Goal: Task Accomplishment & Management: Manage account settings

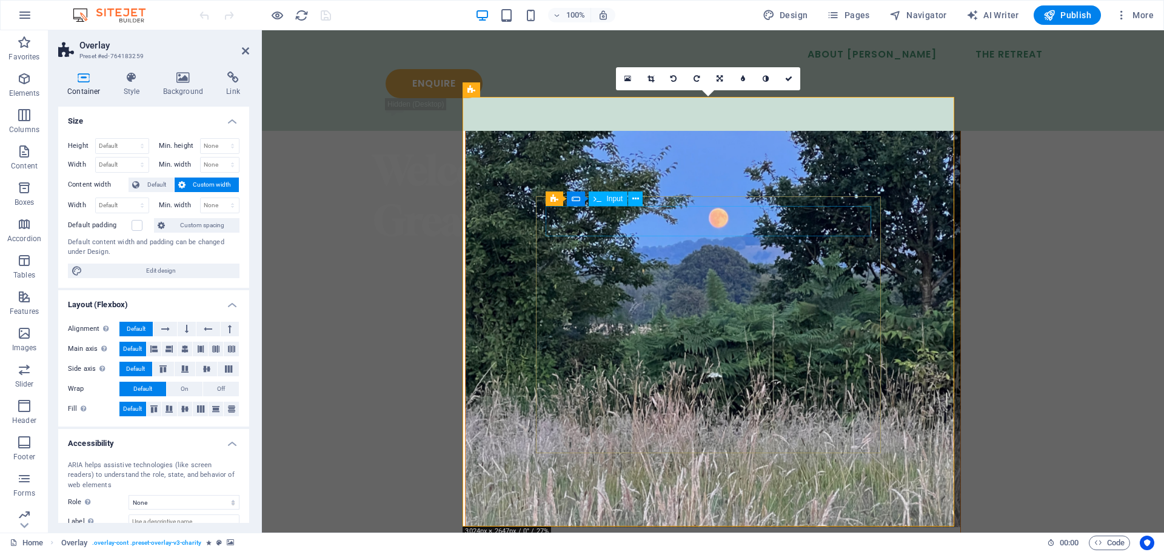
drag, startPoint x: 651, startPoint y: 220, endPoint x: 894, endPoint y: 235, distance: 243.6
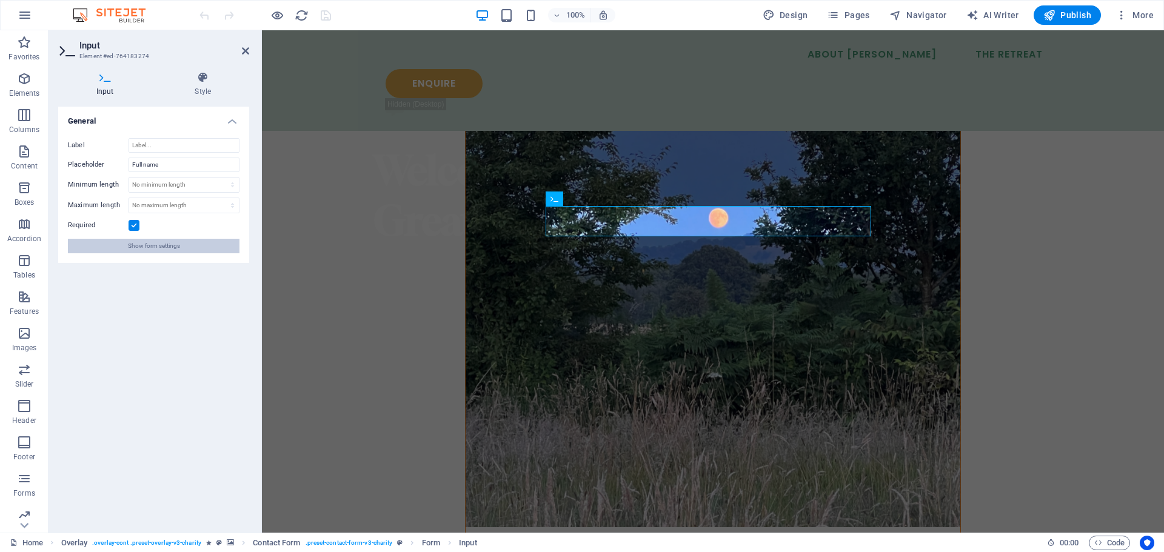
click at [163, 249] on span "Show form settings" at bounding box center [154, 246] width 52 height 15
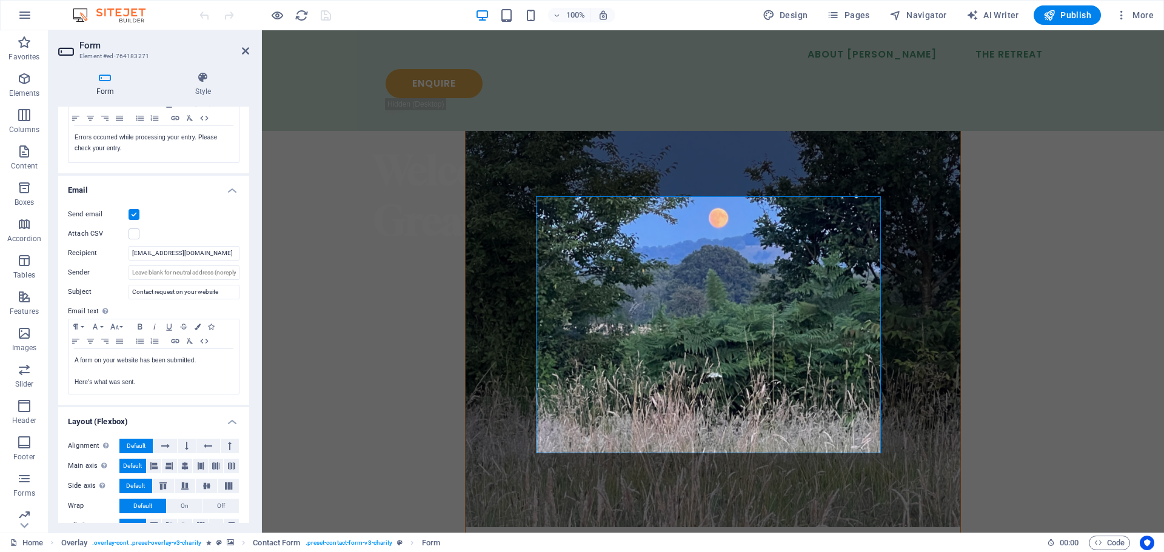
scroll to position [242, 0]
click at [213, 256] on input "[EMAIL_ADDRESS][DOMAIN_NAME]" at bounding box center [184, 253] width 111 height 15
paste input "[EMAIL_ADDRESS][DOMAIN_NAME]"
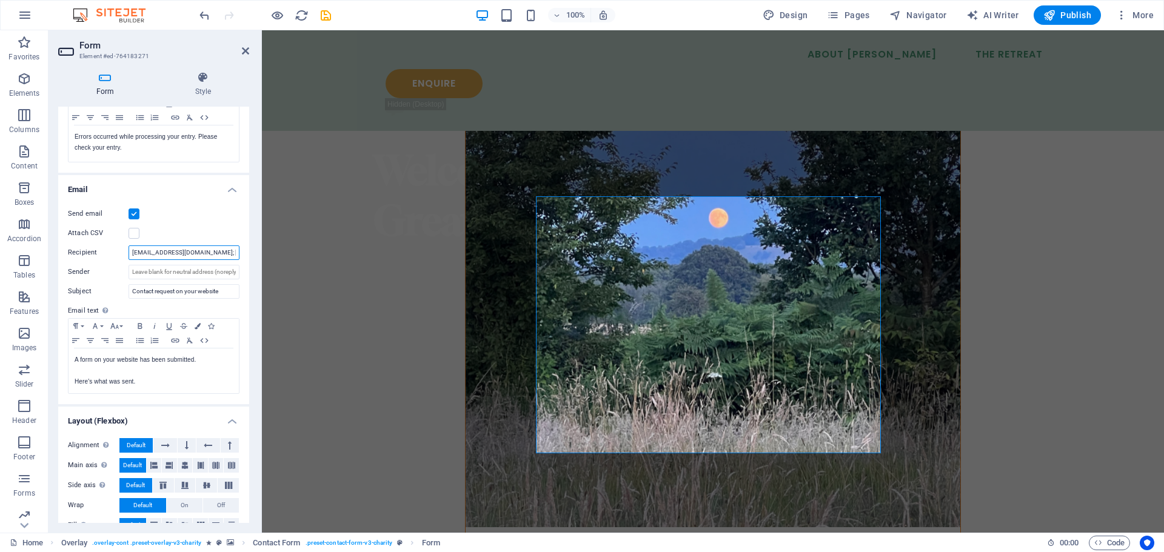
type input "[EMAIL_ADDRESS][DOMAIN_NAME]; [EMAIL_ADDRESS][DOMAIN_NAME]"
click at [178, 202] on div "Send email Attach CSV Recipient [EMAIL_ADDRESS][DOMAIN_NAME]; [EMAIL_ADDRESS][D…" at bounding box center [153, 300] width 191 height 207
drag, startPoint x: 454, startPoint y: 283, endPoint x: 266, endPoint y: 253, distance: 190.9
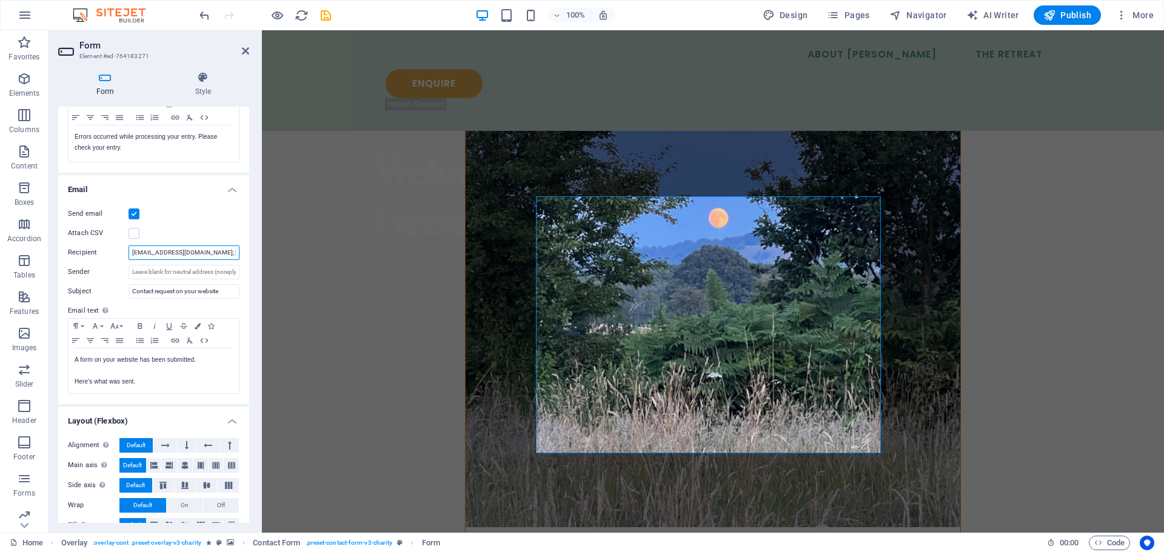
click at [184, 254] on input "[EMAIL_ADDRESS][DOMAIN_NAME]; [EMAIL_ADDRESS][DOMAIN_NAME]" at bounding box center [184, 253] width 111 height 15
click at [184, 270] on input "Sender" at bounding box center [184, 272] width 111 height 15
drag, startPoint x: 206, startPoint y: 277, endPoint x: 243, endPoint y: 270, distance: 37.0
click at [246, 270] on div "Send email Attach CSV Recipient [EMAIL_ADDRESS][DOMAIN_NAME]; [EMAIL_ADDRESS][D…" at bounding box center [153, 300] width 191 height 207
click at [221, 270] on input "Sender" at bounding box center [184, 272] width 111 height 15
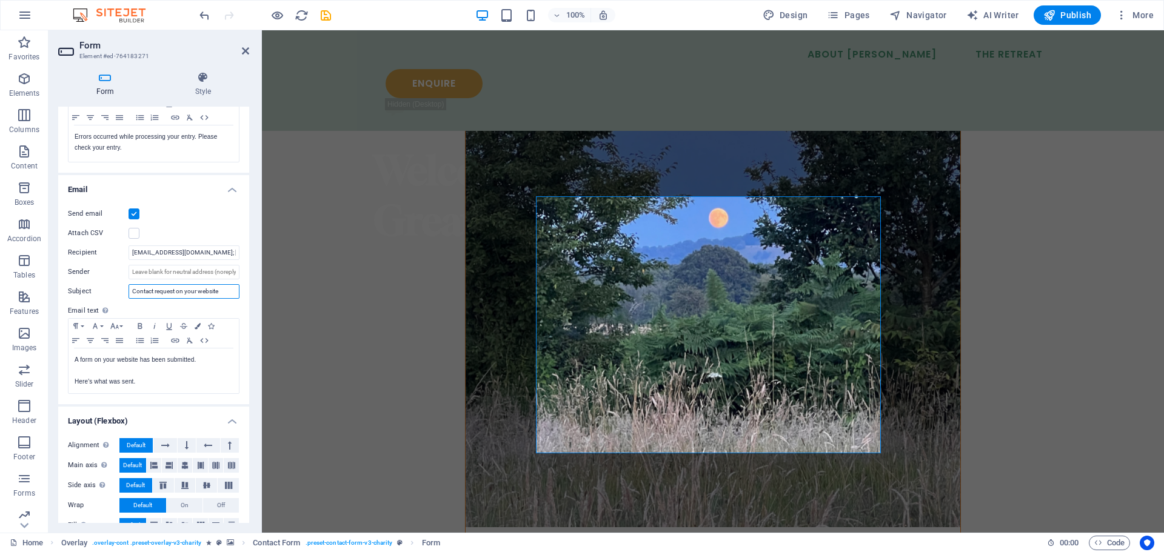
click at [216, 286] on input "Contact request on your website" at bounding box center [184, 291] width 111 height 15
click at [227, 298] on input "Contact request on your website" at bounding box center [184, 291] width 111 height 15
click at [179, 359] on p "A form on your website has been submitted." at bounding box center [154, 360] width 158 height 11
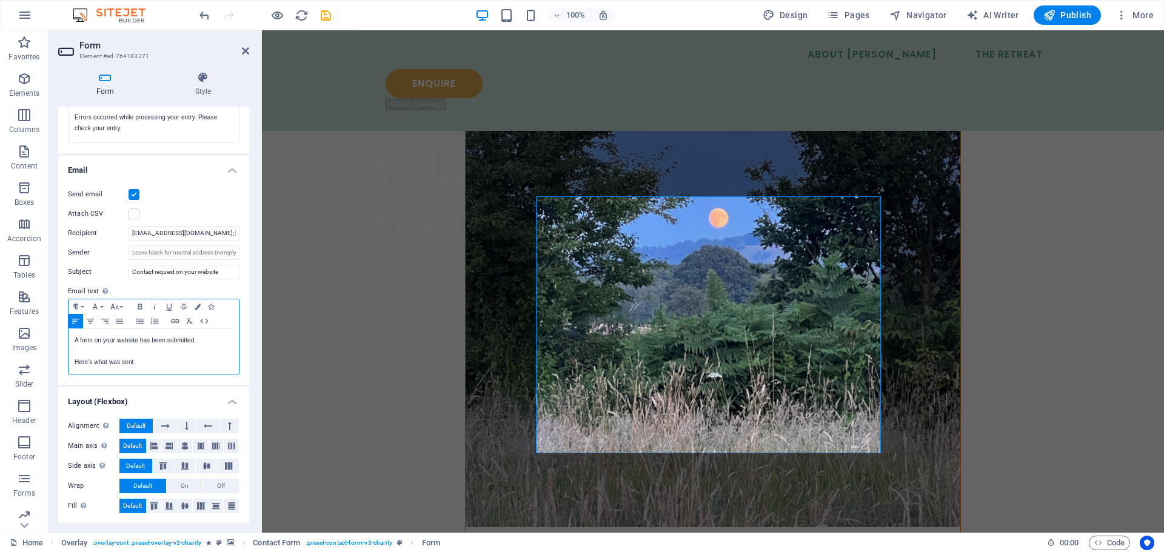
scroll to position [262, 0]
click at [174, 355] on p at bounding box center [154, 351] width 158 height 11
click at [136, 218] on label at bounding box center [134, 213] width 11 height 11
click at [0, 0] on input "Attach CSV" at bounding box center [0, 0] width 0 height 0
click at [1065, 8] on button "Publish" at bounding box center [1067, 14] width 67 height 19
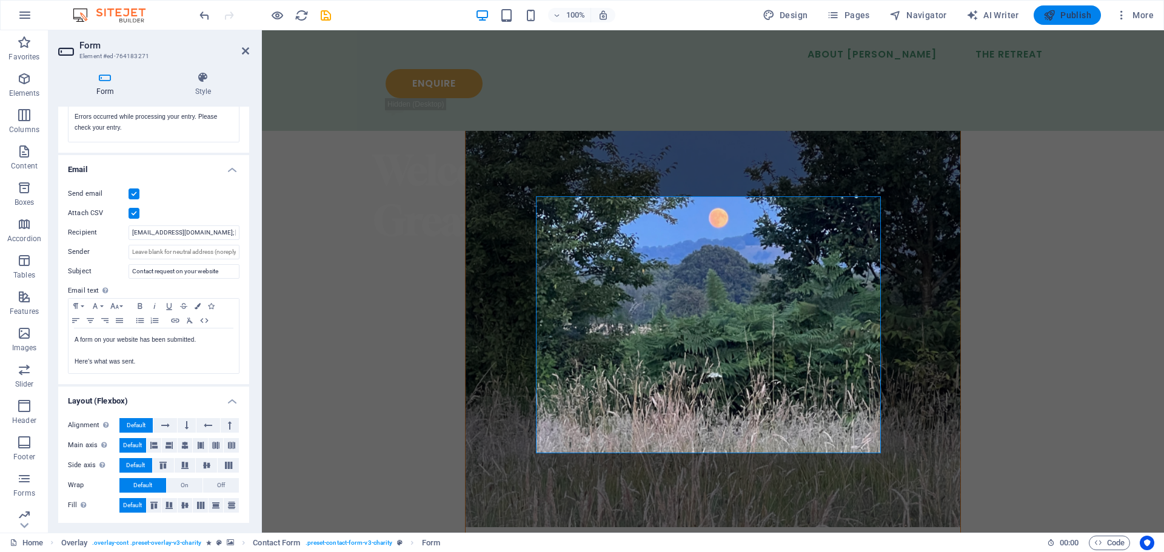
checkbox input "false"
